Goal: Check status: Check status

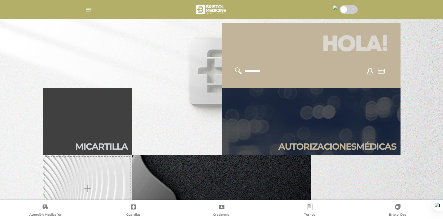
scroll to position [84, 0]
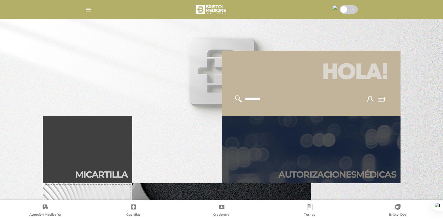
click at [329, 171] on h2 "Autori zaciones médicas" at bounding box center [337, 174] width 118 height 11
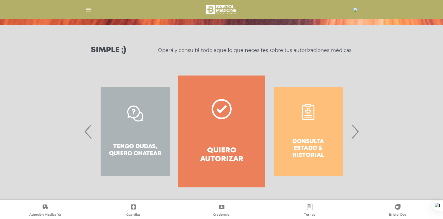
scroll to position [62, 0]
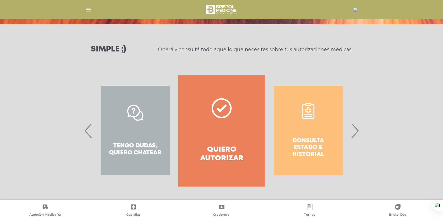
click at [357, 132] on span "›" at bounding box center [354, 130] width 11 height 30
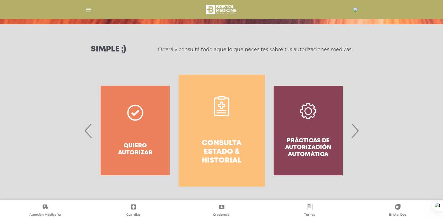
click at [232, 135] on link "Consulta estado & historial" at bounding box center [222, 131] width 86 height 112
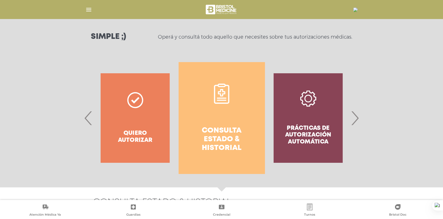
scroll to position [0, 0]
